Goal: Communication & Community: Answer question/provide support

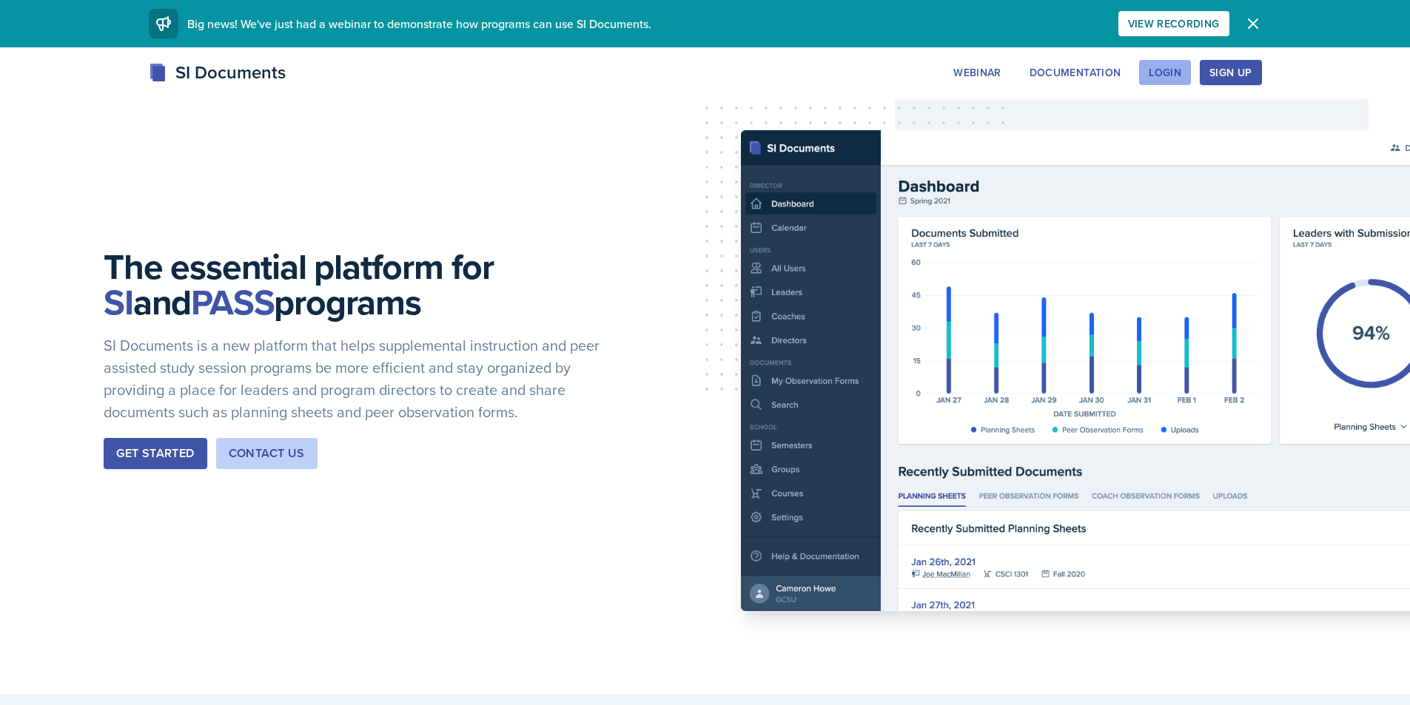
click at [1159, 75] on div "Login" at bounding box center [1164, 73] width 33 height 12
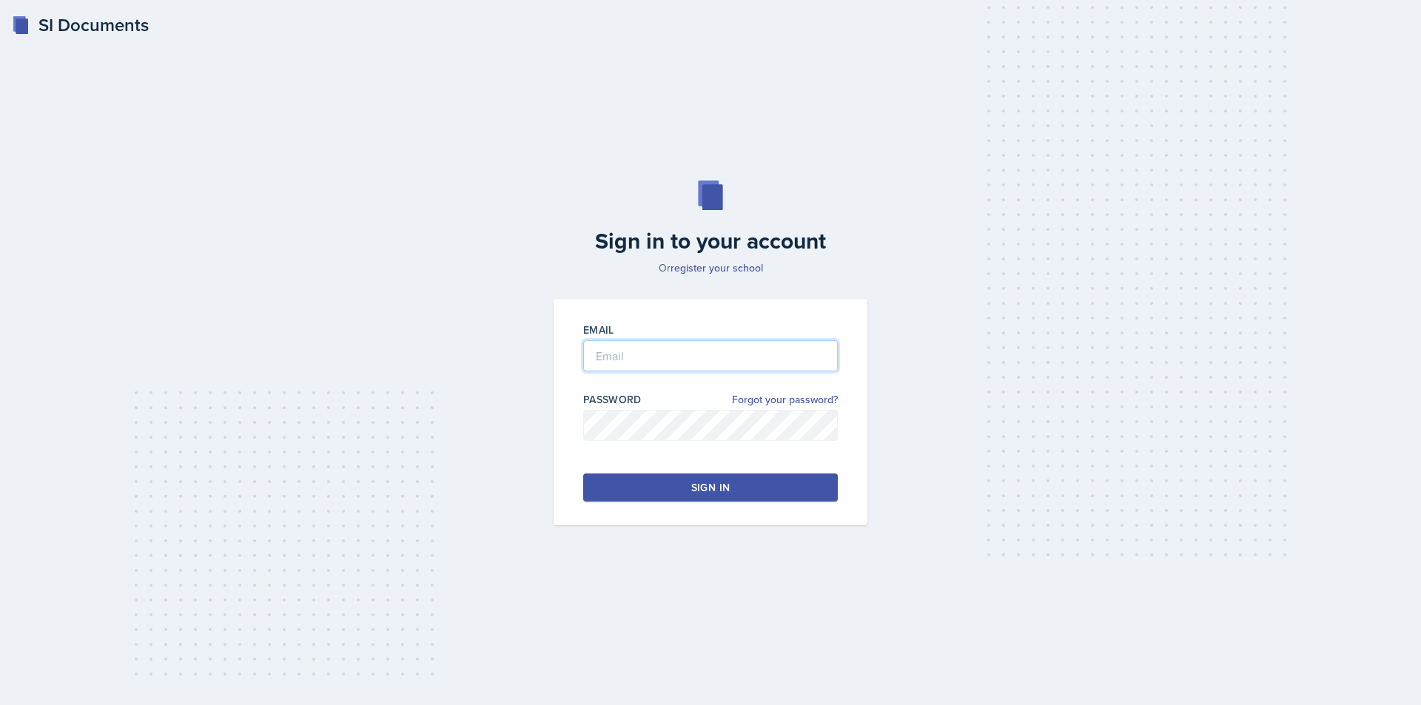
type input "[EMAIL_ADDRESS][DOMAIN_NAME]"
click at [670, 483] on button "Sign in" at bounding box center [710, 488] width 255 height 28
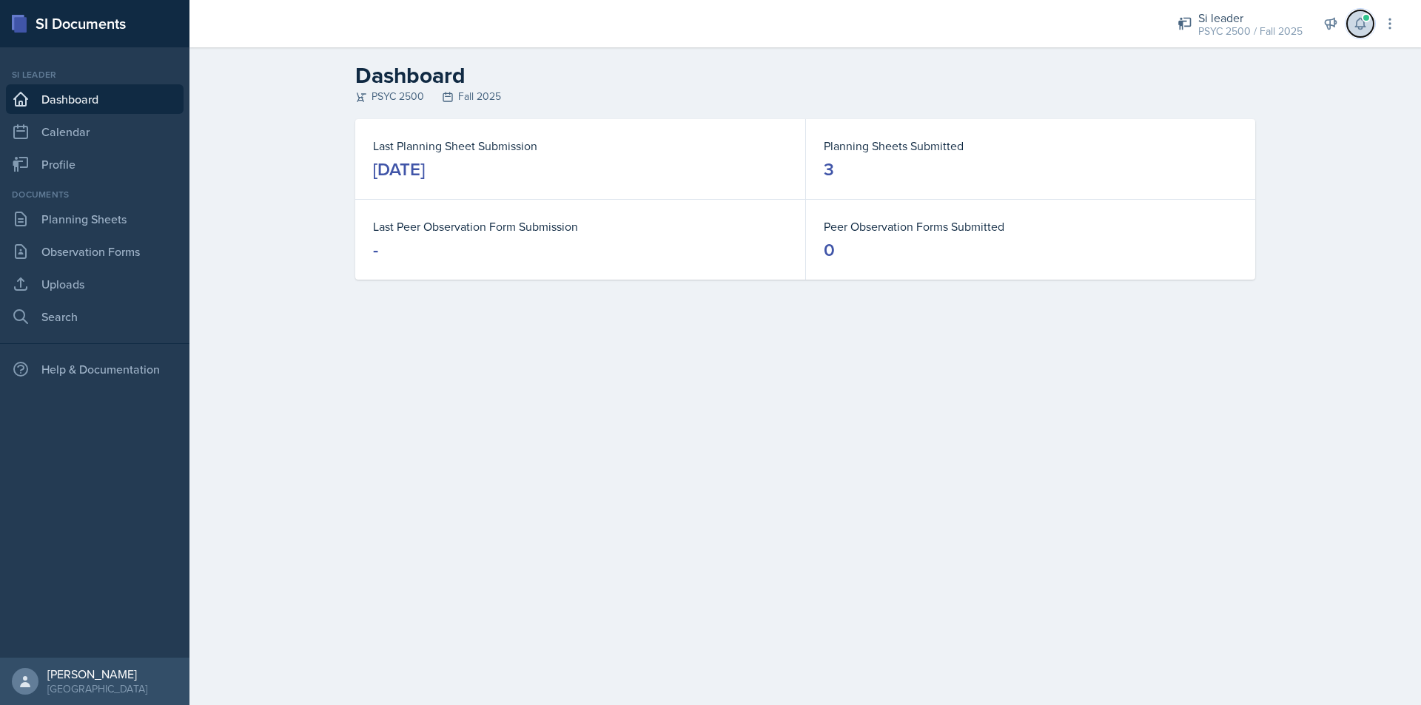
click at [1363, 26] on icon at bounding box center [1360, 23] width 15 height 15
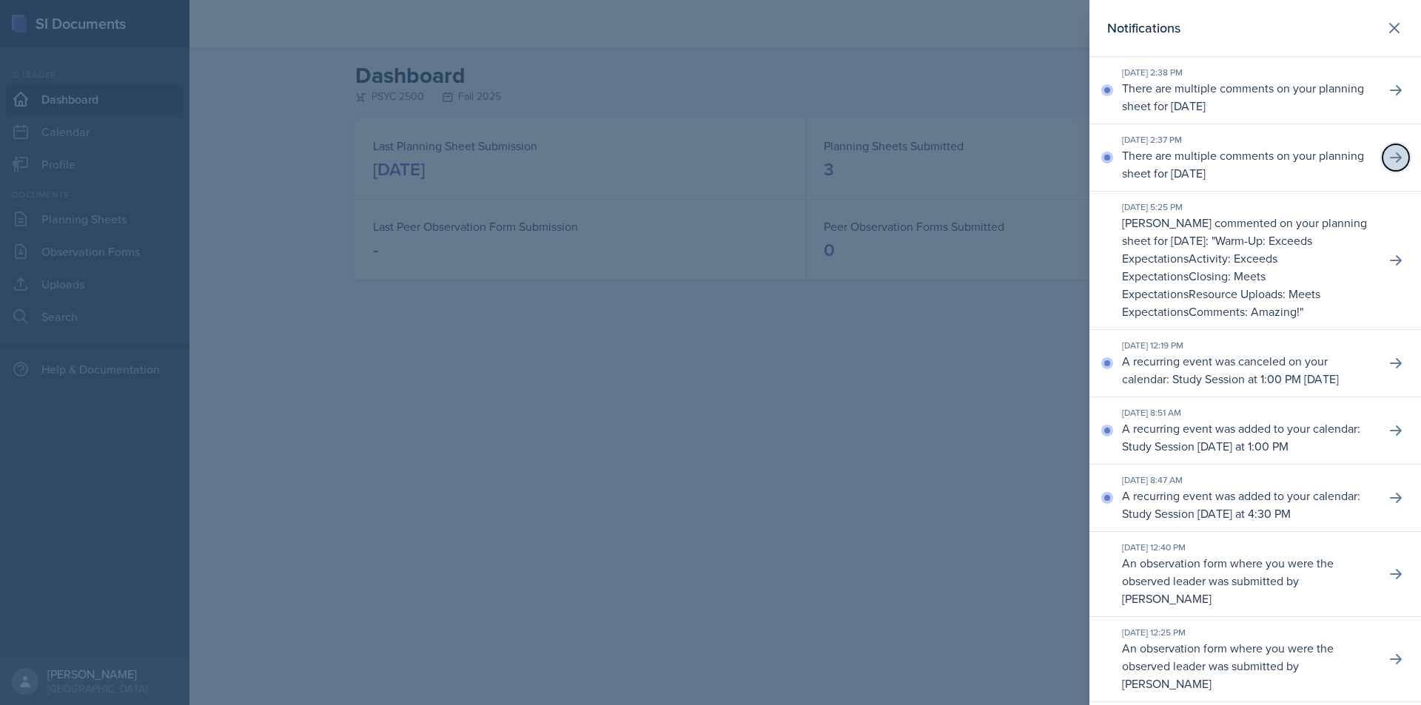
click at [1396, 163] on button at bounding box center [1395, 157] width 27 height 27
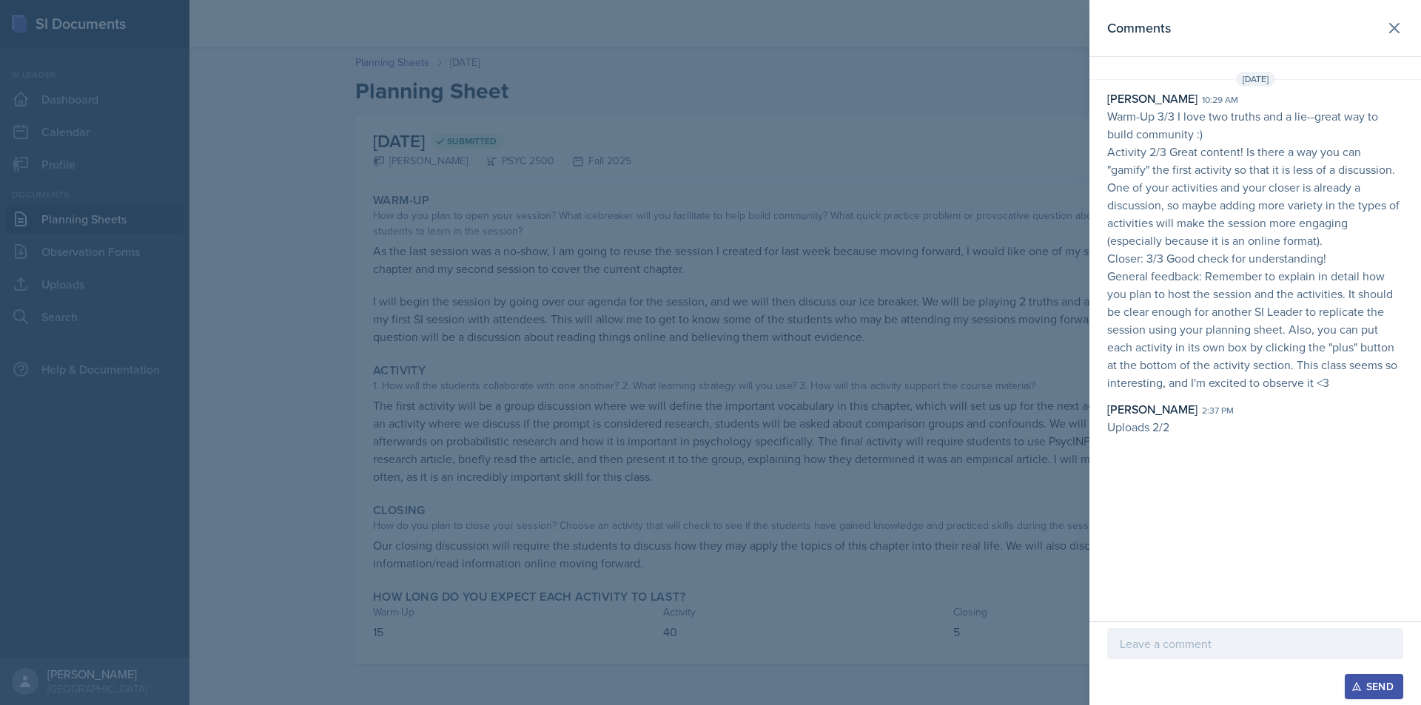
click at [890, 289] on div at bounding box center [710, 352] width 1421 height 705
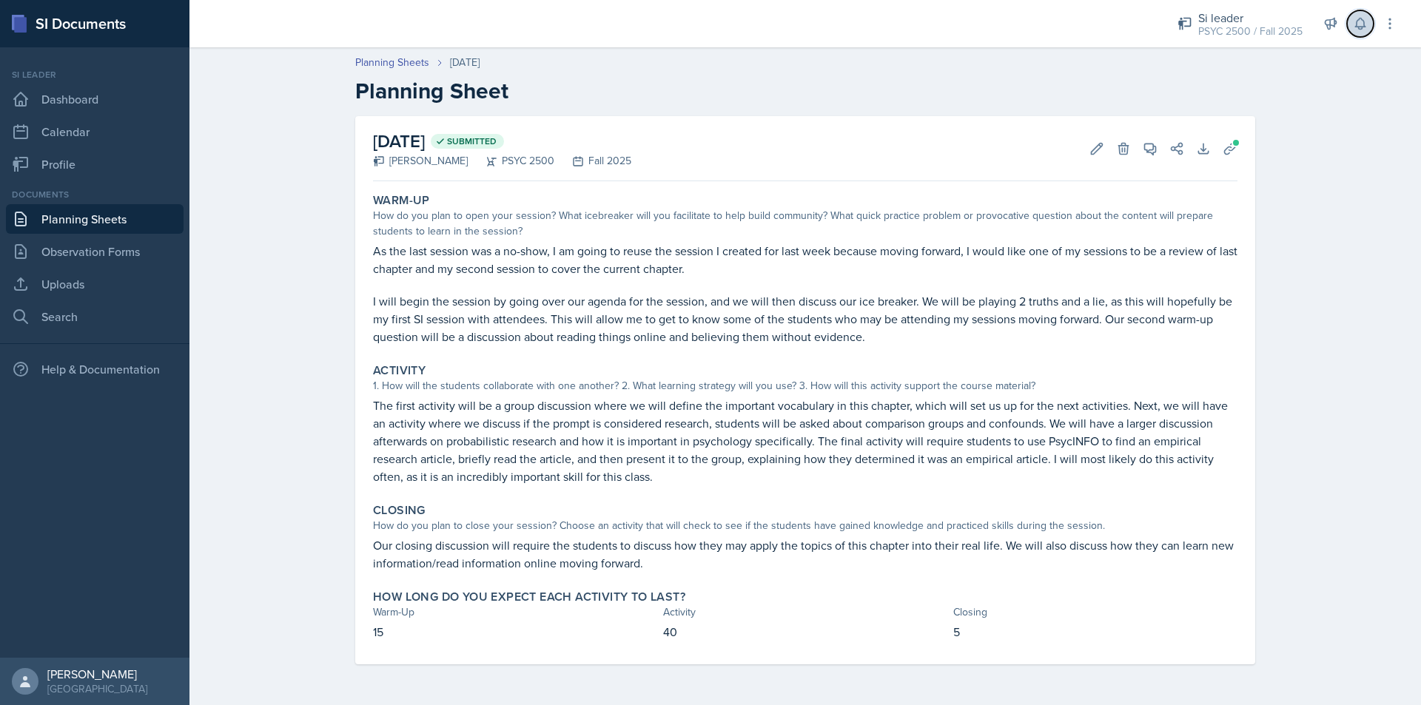
click at [1362, 27] on icon at bounding box center [1360, 23] width 10 height 11
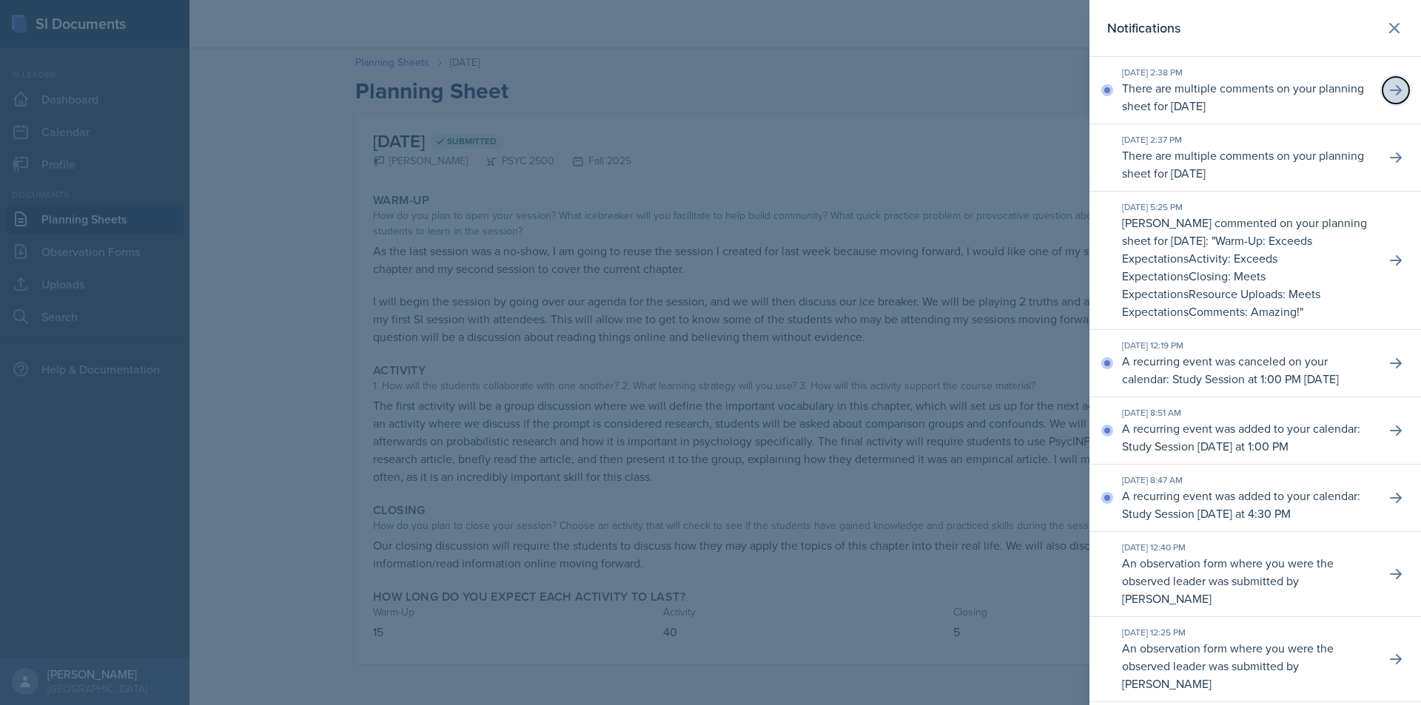
click at [1390, 90] on icon at bounding box center [1396, 90] width 12 height 10
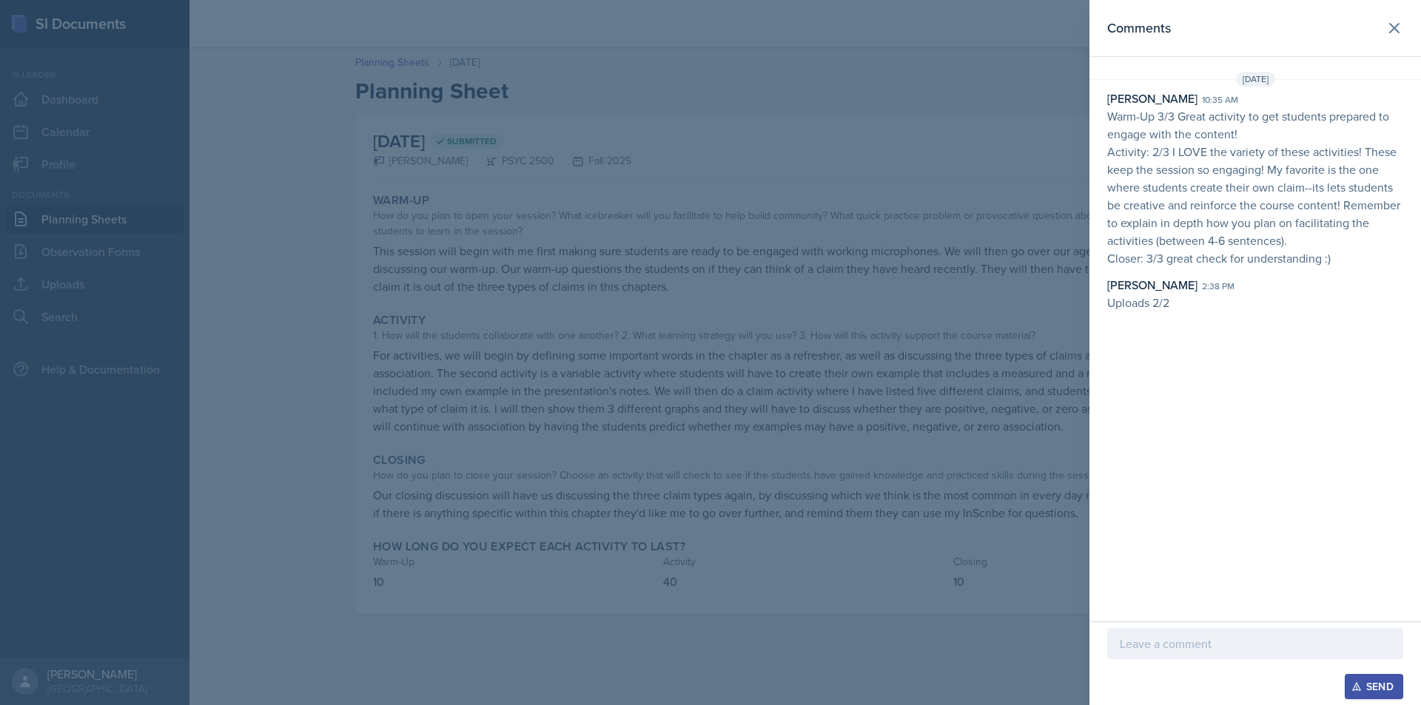
click at [1188, 645] on p at bounding box center [1255, 644] width 271 height 18
click at [1371, 681] on div "Send" at bounding box center [1373, 687] width 39 height 12
click at [1409, 26] on header "Comments" at bounding box center [1255, 28] width 332 height 57
click at [1398, 27] on icon at bounding box center [1394, 28] width 18 height 18
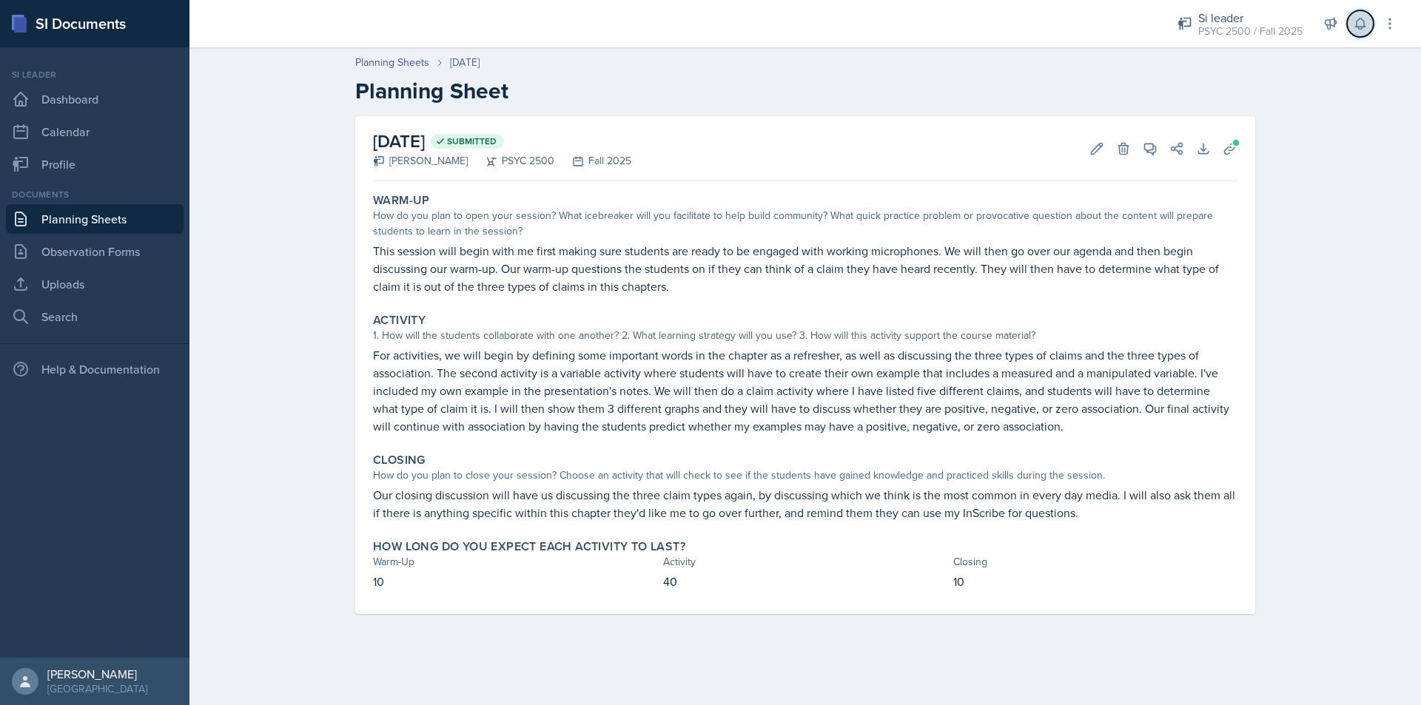
click at [1360, 21] on icon at bounding box center [1360, 23] width 15 height 15
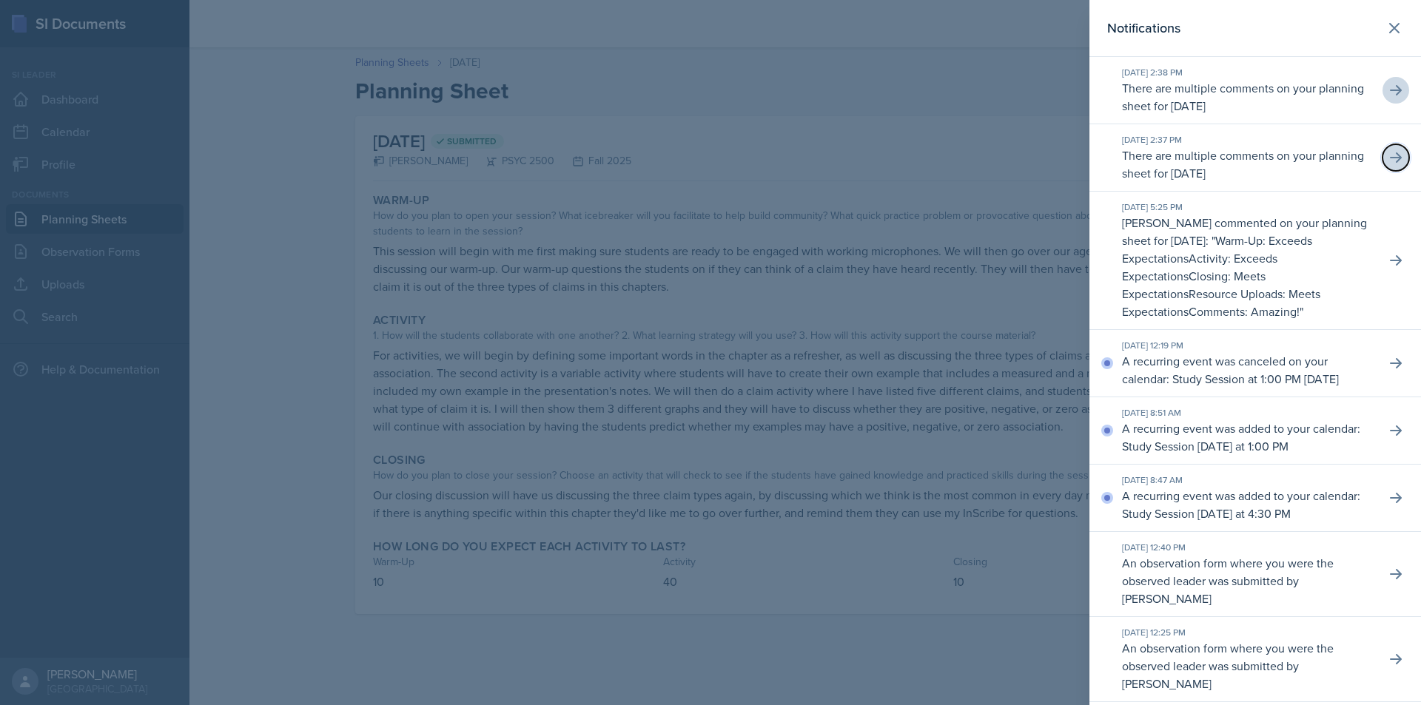
click at [1390, 157] on icon at bounding box center [1396, 157] width 12 height 10
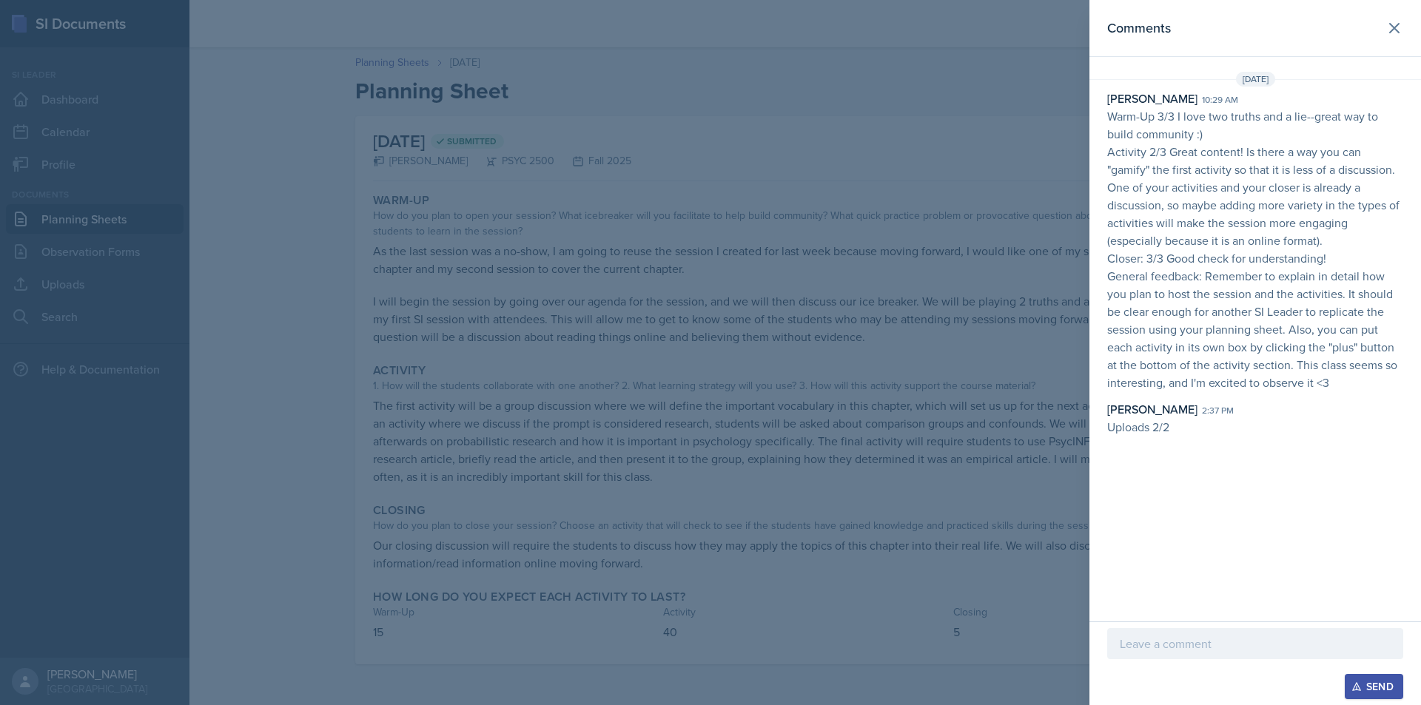
click at [1209, 647] on p at bounding box center [1255, 644] width 271 height 18
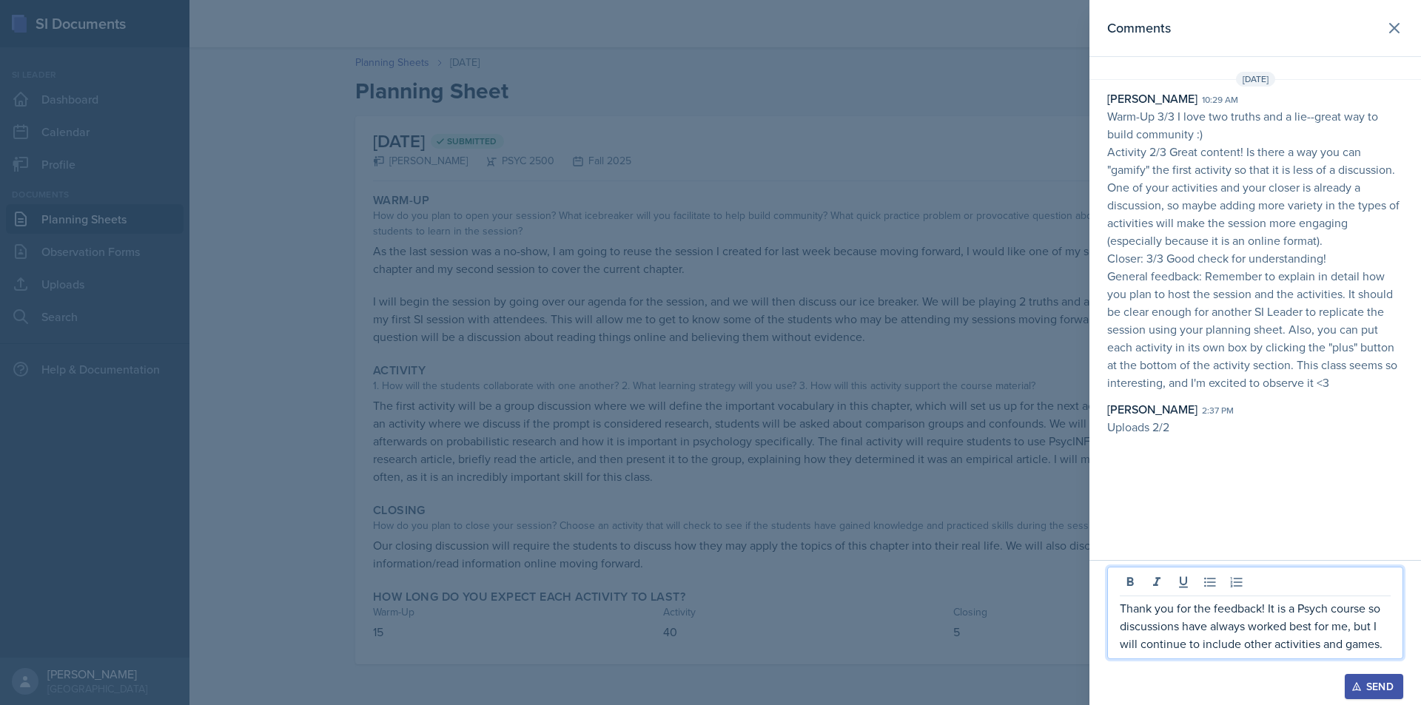
click at [1365, 682] on div "Send" at bounding box center [1373, 687] width 39 height 12
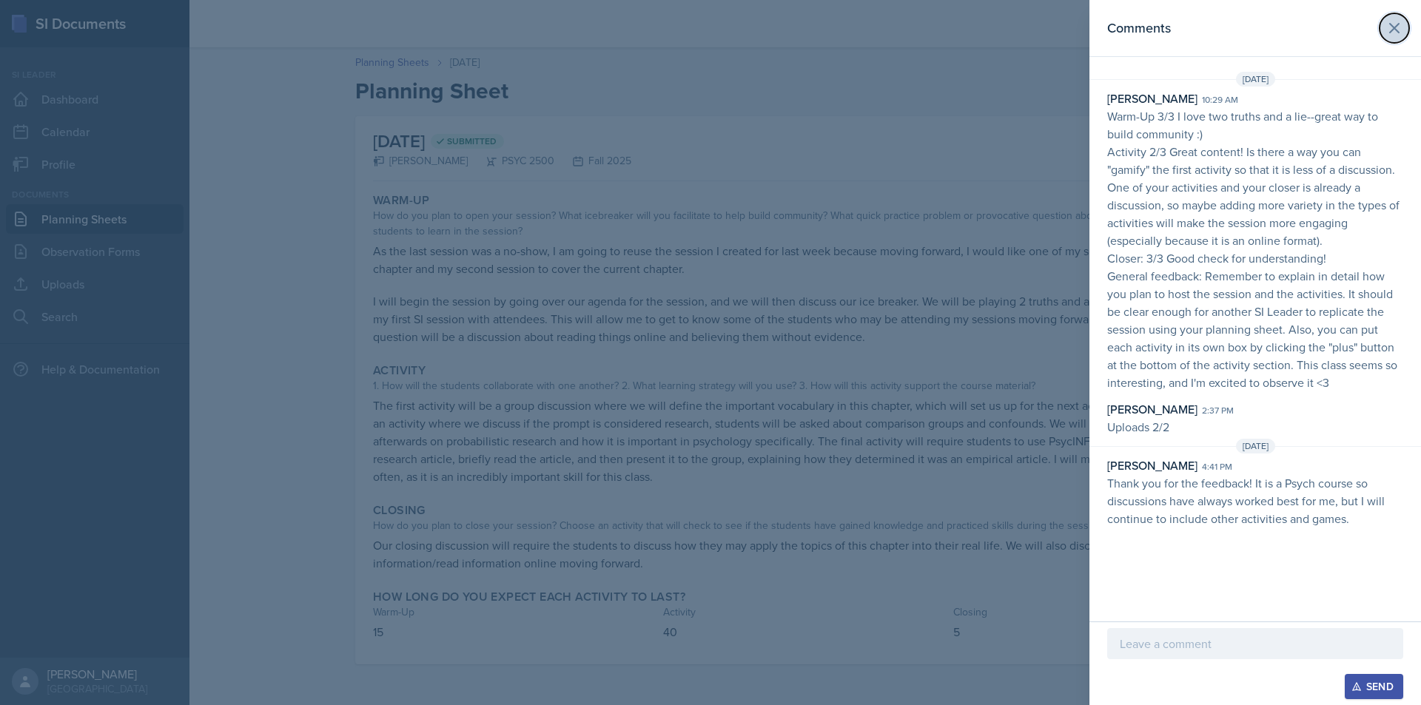
click at [1387, 32] on icon at bounding box center [1394, 28] width 18 height 18
